Goal: Information Seeking & Learning: Find contact information

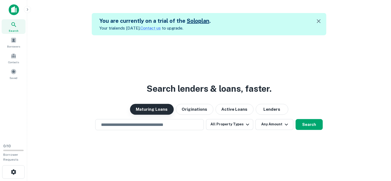
click at [149, 111] on button "Maturing Loans" at bounding box center [152, 109] width 44 height 11
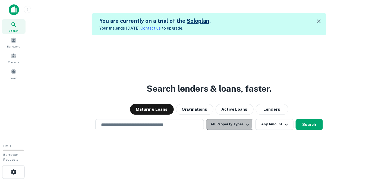
click at [220, 124] on button "All Property Types" at bounding box center [229, 124] width 47 height 11
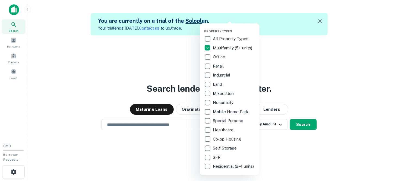
click at [272, 148] on div at bounding box center [197, 90] width 395 height 181
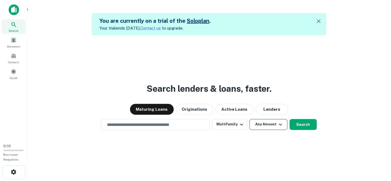
click at [258, 127] on button "Any Amount" at bounding box center [269, 124] width 38 height 11
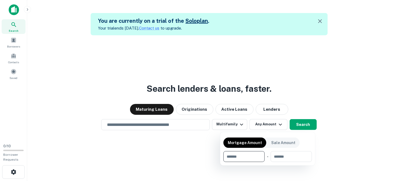
click at [251, 157] on input "number" at bounding box center [242, 156] width 37 height 11
type input "*******"
click at [284, 156] on input "number" at bounding box center [291, 156] width 35 height 11
type input "********"
click at [202, 145] on div at bounding box center [197, 90] width 395 height 181
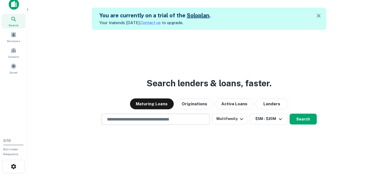
scroll to position [9, 0]
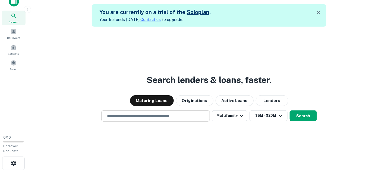
click at [167, 119] on div "​" at bounding box center [155, 116] width 109 height 11
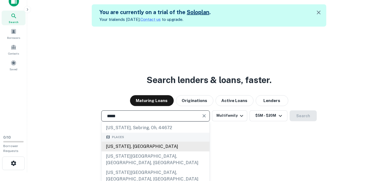
scroll to position [27, 0]
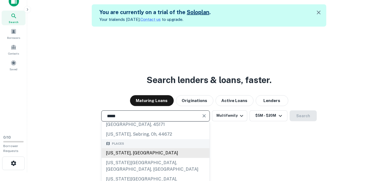
click at [142, 148] on div "Texas, USA" at bounding box center [156, 153] width 108 height 10
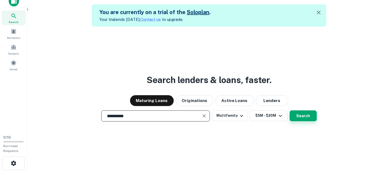
type input "**********"
click at [302, 117] on button "Search" at bounding box center [303, 116] width 27 height 11
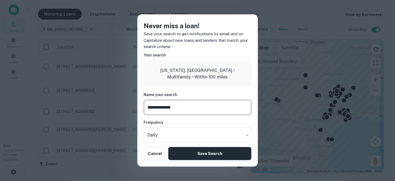
type input "**********"
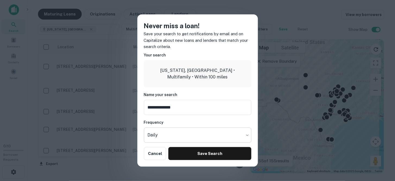
drag, startPoint x: 211, startPoint y: 150, endPoint x: 232, endPoint y: 142, distance: 21.9
click at [232, 144] on div "**********" at bounding box center [197, 90] width 121 height 152
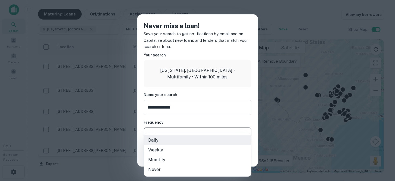
click at [232, 137] on body "Search Borrowers Contacts Saved 0 / 10 Borrower Requests Maturing Loans Origina…" at bounding box center [197, 90] width 395 height 181
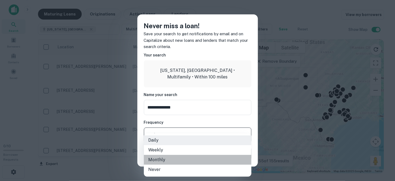
click at [174, 160] on li "Monthly" at bounding box center [198, 160] width 108 height 10
type input "*******"
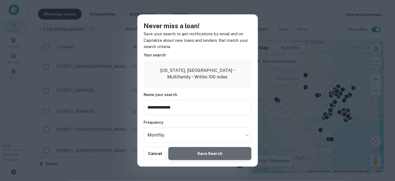
click at [207, 152] on button "Save Search" at bounding box center [209, 153] width 83 height 13
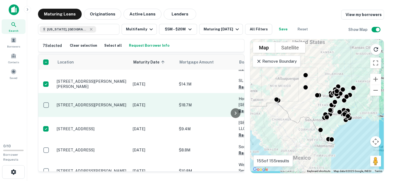
scroll to position [866, 0]
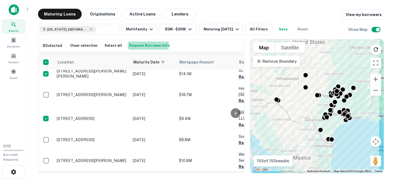
click at [141, 46] on button "Request Borrower Info" at bounding box center [149, 46] width 43 height 8
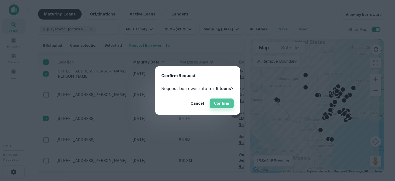
click at [221, 103] on button "Confirm" at bounding box center [222, 104] width 24 height 10
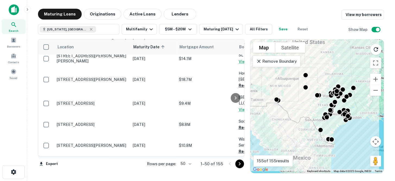
click at [237, 154] on div at bounding box center [235, 97] width 11 height 117
click at [237, 156] on div at bounding box center [235, 97] width 11 height 117
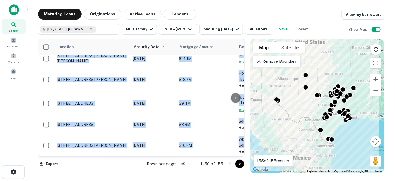
click at [237, 156] on div at bounding box center [235, 97] width 11 height 117
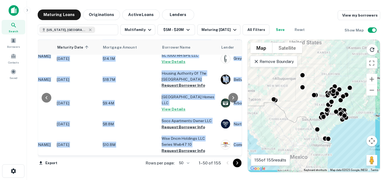
scroll to position [866, 73]
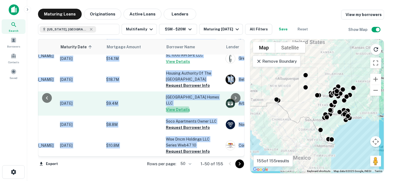
click at [177, 107] on button "View Details" at bounding box center [178, 110] width 24 height 7
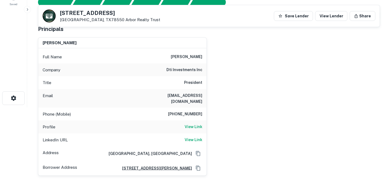
scroll to position [82, 0]
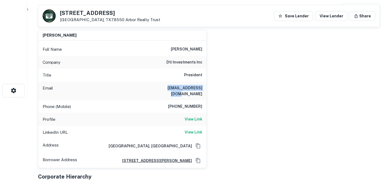
drag, startPoint x: 162, startPoint y: 86, endPoint x: 202, endPoint y: 87, distance: 40.2
click at [202, 87] on div "Email dalkosser@gmail.com" at bounding box center [122, 91] width 168 height 18
copy h6 "dalkosser@gmail.com"
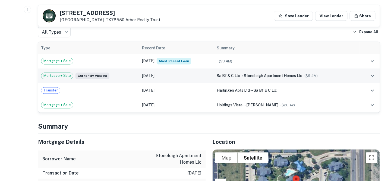
scroll to position [299, 0]
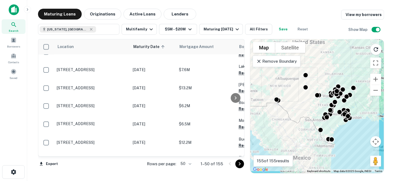
scroll to position [432, 0]
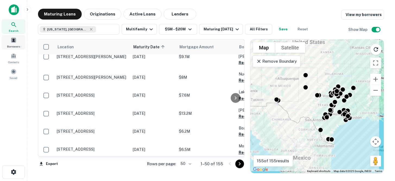
click at [15, 44] on span "Borrowers" at bounding box center [13, 46] width 13 height 4
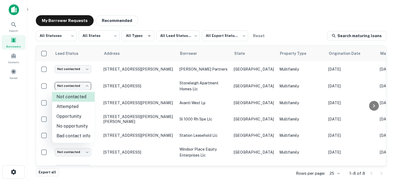
click at [88, 86] on body "Search Borrowers Contacts Saved My Borrower Requests Recommended All Statuses *…" at bounding box center [197, 90] width 395 height 181
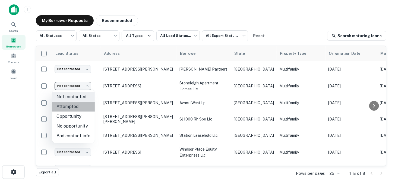
click at [80, 109] on li "Attempted" at bounding box center [73, 107] width 43 height 10
type input "*********"
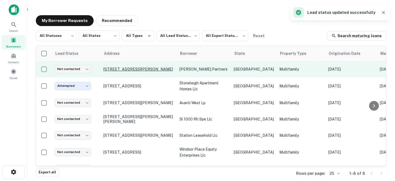
click at [113, 70] on p "[STREET_ADDRESS][PERSON_NAME]" at bounding box center [139, 69] width 71 height 5
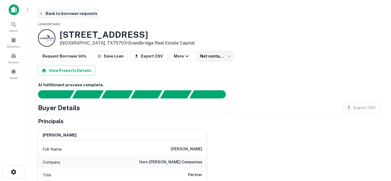
click at [51, 13] on button "Back to borrower requests" at bounding box center [68, 14] width 62 height 10
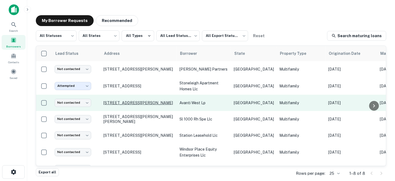
click at [136, 102] on p "[STREET_ADDRESS][PERSON_NAME]" at bounding box center [139, 103] width 71 height 5
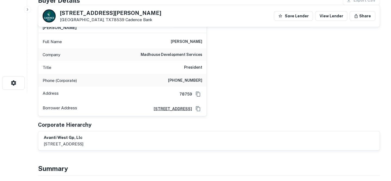
scroll to position [82, 0]
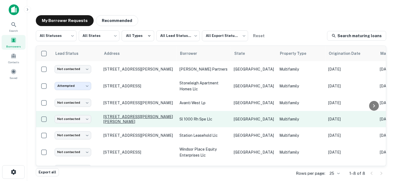
click at [135, 118] on p "[STREET_ADDRESS][PERSON_NAME][PERSON_NAME]" at bounding box center [139, 119] width 71 height 10
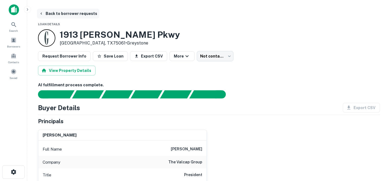
click at [57, 16] on button "Back to borrower requests" at bounding box center [68, 14] width 62 height 10
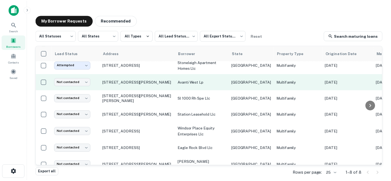
scroll to position [27, 0]
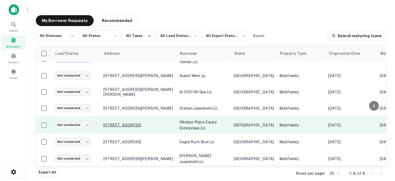
click at [142, 124] on p "[STREET_ADDRESS]" at bounding box center [139, 125] width 71 height 5
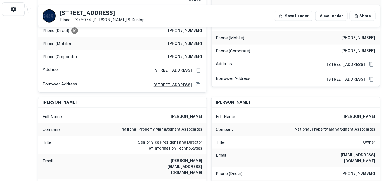
scroll to position [190, 0]
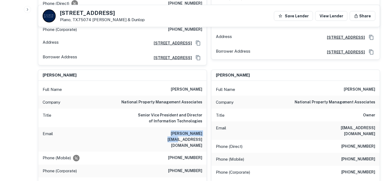
drag, startPoint x: 165, startPoint y: 122, endPoint x: 201, endPoint y: 121, distance: 36.4
click at [201, 131] on h6 "[PERSON_NAME][EMAIL_ADDRESS][DOMAIN_NAME]" at bounding box center [169, 140] width 65 height 18
drag, startPoint x: 201, startPoint y: 121, endPoint x: 193, endPoint y: 121, distance: 7.9
copy h6 "[PERSON_NAME][EMAIL_ADDRESS][DOMAIN_NAME]"
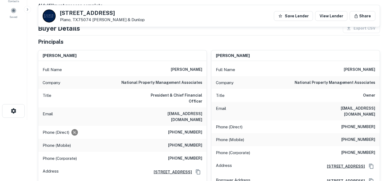
scroll to position [54, 0]
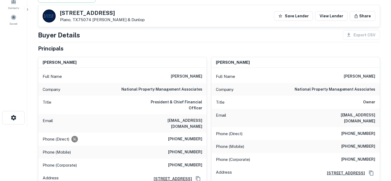
click at [148, 117] on div "Email [EMAIL_ADDRESS][DOMAIN_NAME]" at bounding box center [122, 123] width 168 height 18
drag, startPoint x: 157, startPoint y: 115, endPoint x: 202, endPoint y: 114, distance: 45.4
click at [202, 114] on div "Email [EMAIL_ADDRESS][DOMAIN_NAME]" at bounding box center [122, 123] width 168 height 18
copy h6 "[EMAIL_ADDRESS][DOMAIN_NAME]"
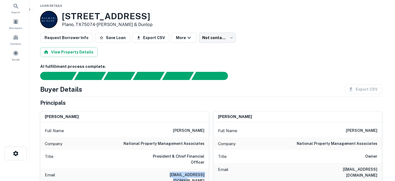
scroll to position [0, 0]
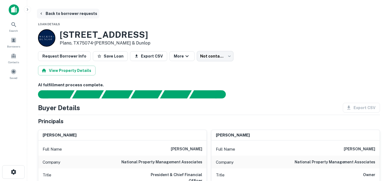
click at [54, 15] on button "Back to borrower requests" at bounding box center [68, 14] width 62 height 10
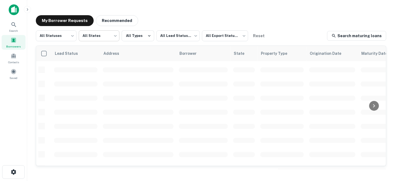
scroll to position [27, 0]
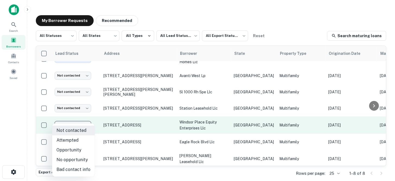
click at [88, 126] on body "Search Borrowers Contacts Saved My Borrower Requests Recommended All Statuses *…" at bounding box center [197, 90] width 395 height 181
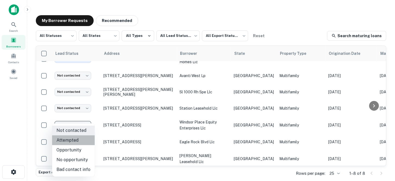
click at [74, 140] on li "Attempted" at bounding box center [73, 141] width 43 height 10
type input "*********"
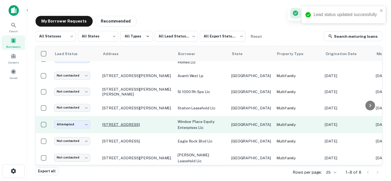
scroll to position [31, 0]
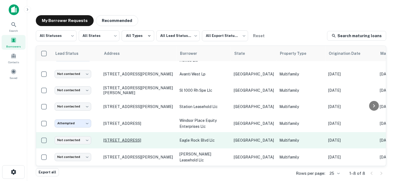
click at [140, 138] on p "[STREET_ADDRESS]" at bounding box center [139, 140] width 71 height 5
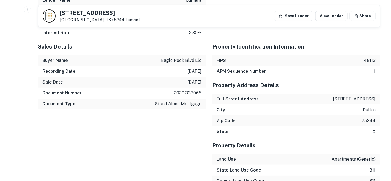
scroll to position [679, 0]
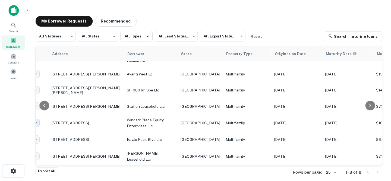
scroll to position [31, 0]
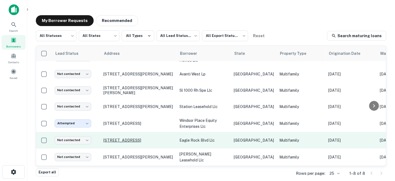
click at [146, 138] on p "[STREET_ADDRESS]" at bounding box center [139, 140] width 71 height 5
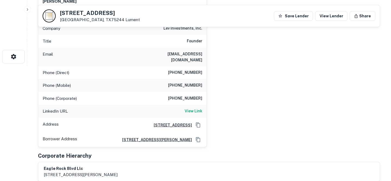
scroll to position [109, 0]
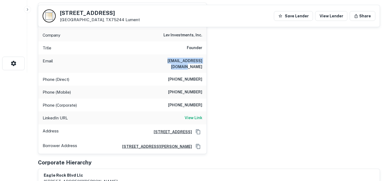
drag, startPoint x: 158, startPoint y: 59, endPoint x: 203, endPoint y: 61, distance: 44.9
click at [203, 61] on div "Email [EMAIL_ADDRESS][DOMAIN_NAME]" at bounding box center [122, 64] width 168 height 18
copy h6 "[EMAIL_ADDRESS][DOMAIN_NAME]"
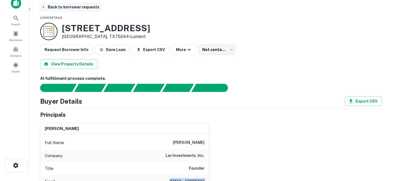
scroll to position [0, 0]
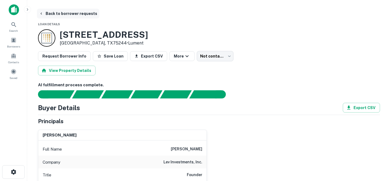
click at [60, 14] on button "Back to borrower requests" at bounding box center [68, 14] width 62 height 10
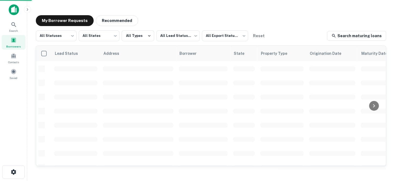
scroll to position [31, 0]
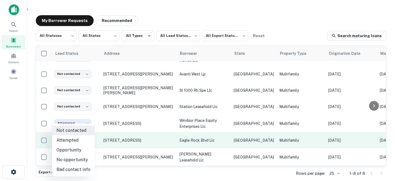
click at [88, 138] on body "Search Borrowers Contacts Saved My Borrower Requests Recommended All Statuses *…" at bounding box center [197, 90] width 395 height 181
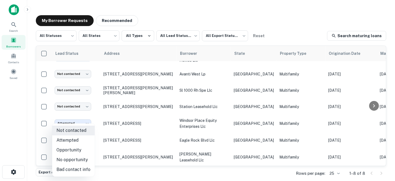
click at [76, 142] on li "Attempted" at bounding box center [73, 141] width 43 height 10
type input "*********"
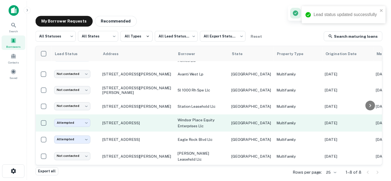
scroll to position [31, 0]
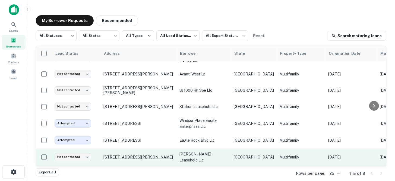
click at [121, 155] on p "[STREET_ADDRESS][PERSON_NAME]" at bounding box center [139, 157] width 71 height 5
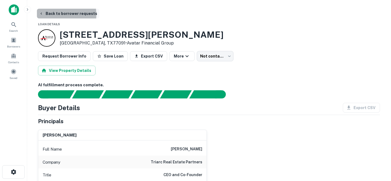
click at [54, 15] on button "Back to borrower requests" at bounding box center [68, 14] width 62 height 10
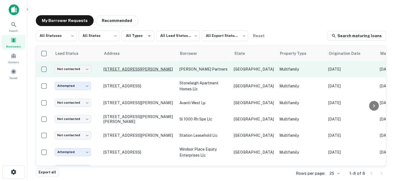
click at [127, 70] on p "[STREET_ADDRESS][PERSON_NAME]" at bounding box center [139, 69] width 71 height 5
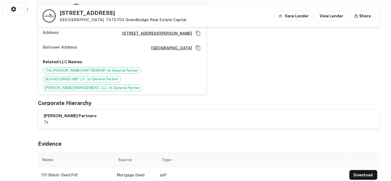
scroll to position [190, 0]
